Goal: Find specific page/section: Find specific page/section

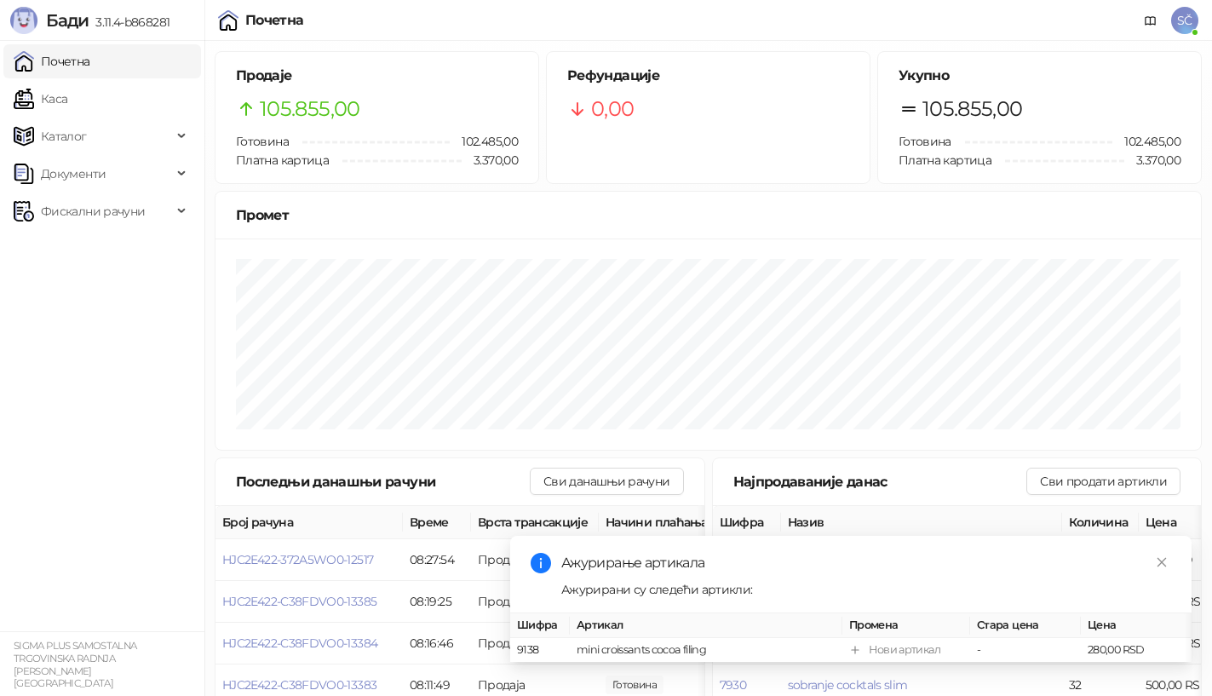
click at [90, 60] on link "Почетна" at bounding box center [52, 61] width 77 height 34
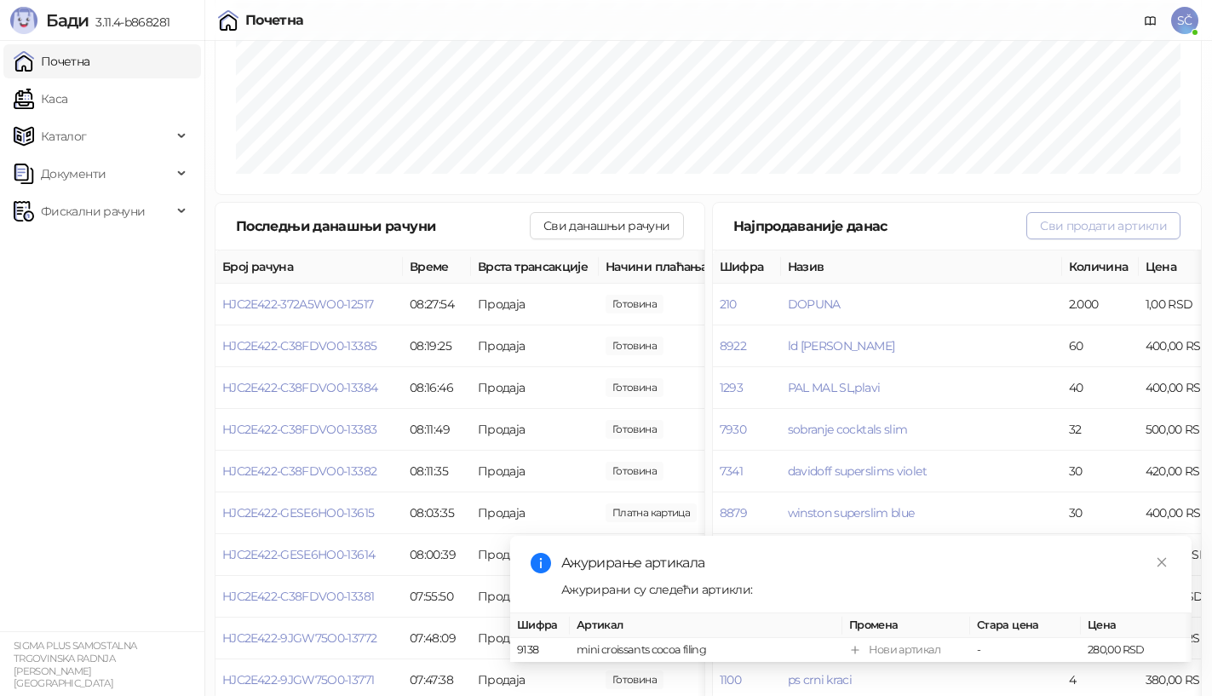
click at [1074, 221] on button "Сви продати артикли" at bounding box center [1104, 225] width 154 height 27
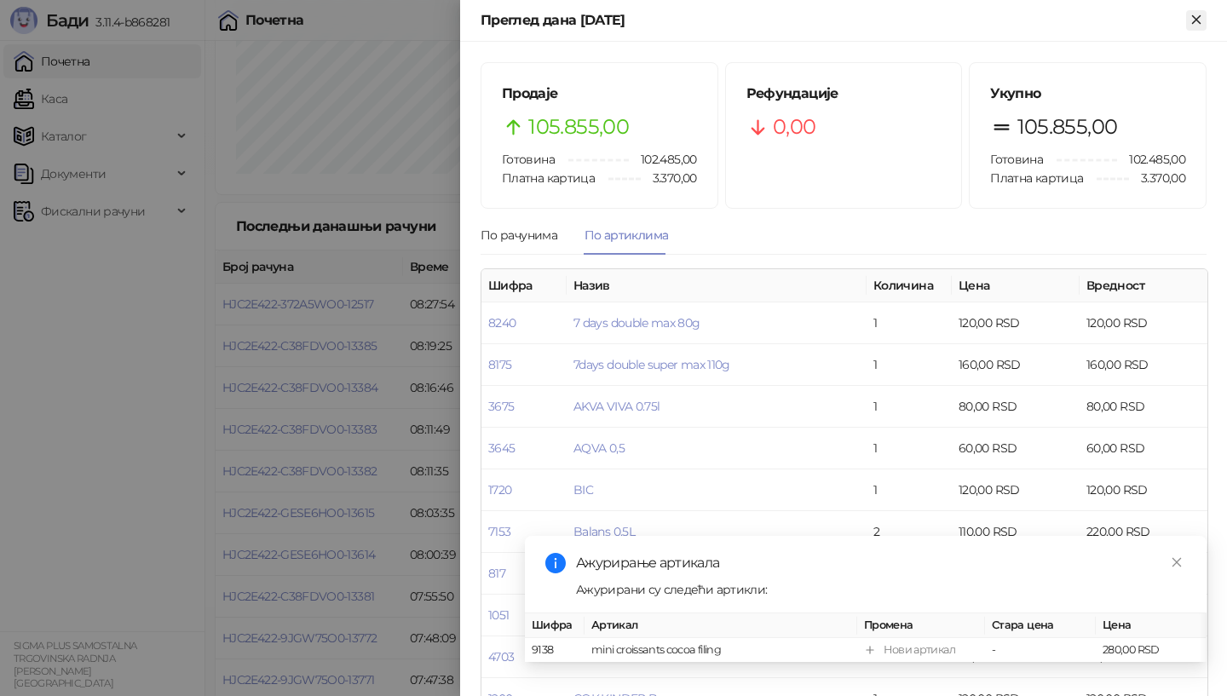
click at [1196, 18] on icon "Close" at bounding box center [1196, 19] width 15 height 15
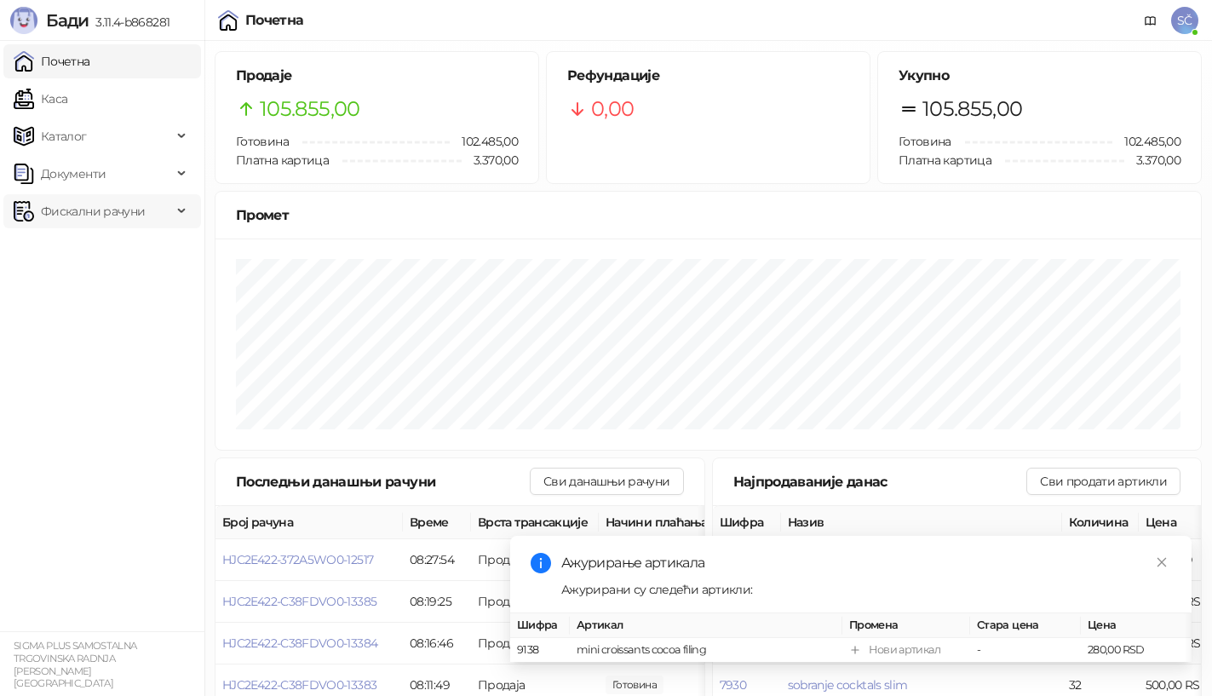
click at [83, 210] on span "Фискални рачуни" at bounding box center [93, 211] width 104 height 34
click at [90, 60] on link "Почетна" at bounding box center [52, 61] width 77 height 34
click at [56, 68] on link "Почетна" at bounding box center [52, 61] width 77 height 34
click at [1160, 556] on icon "close" at bounding box center [1162, 562] width 12 height 12
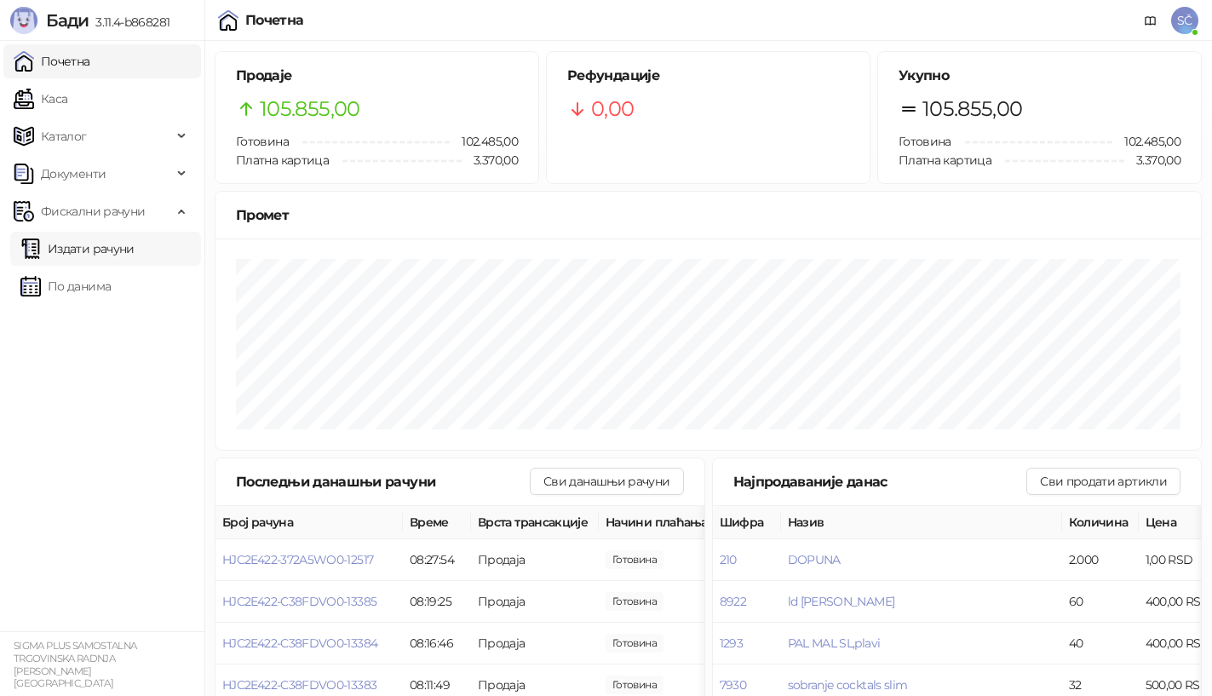
click at [70, 254] on link "Издати рачуни" at bounding box center [77, 249] width 114 height 34
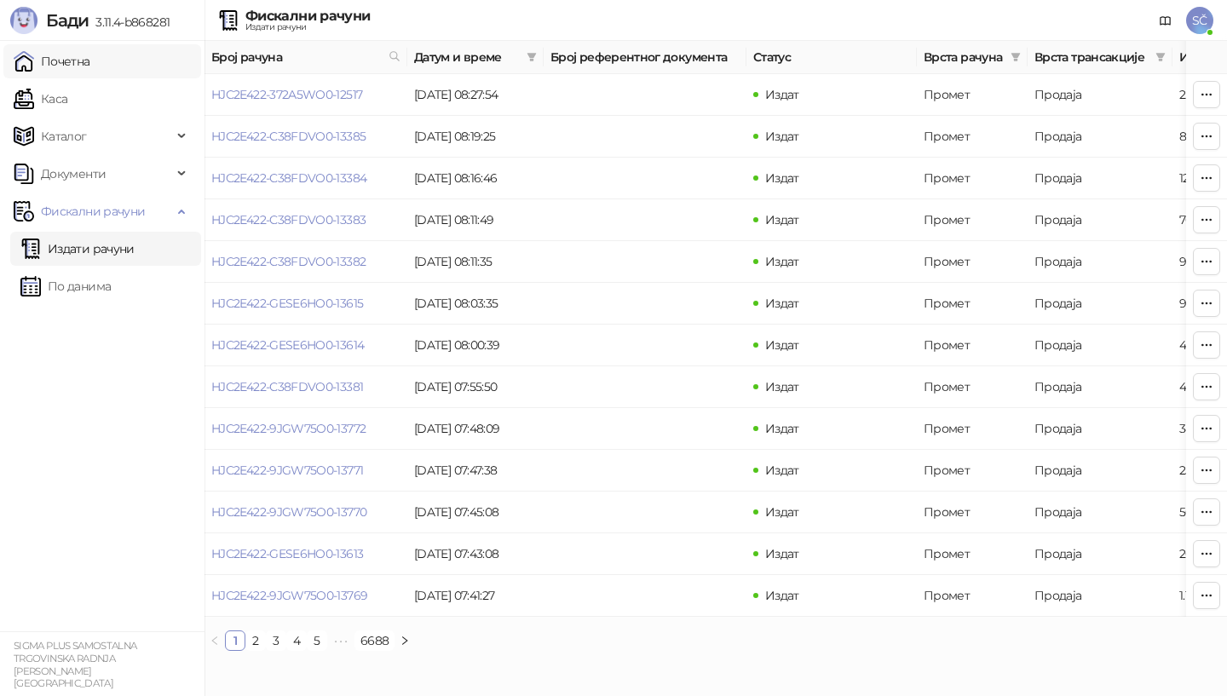
click at [74, 64] on link "Почетна" at bounding box center [52, 61] width 77 height 34
